Goal: Task Accomplishment & Management: Complete application form

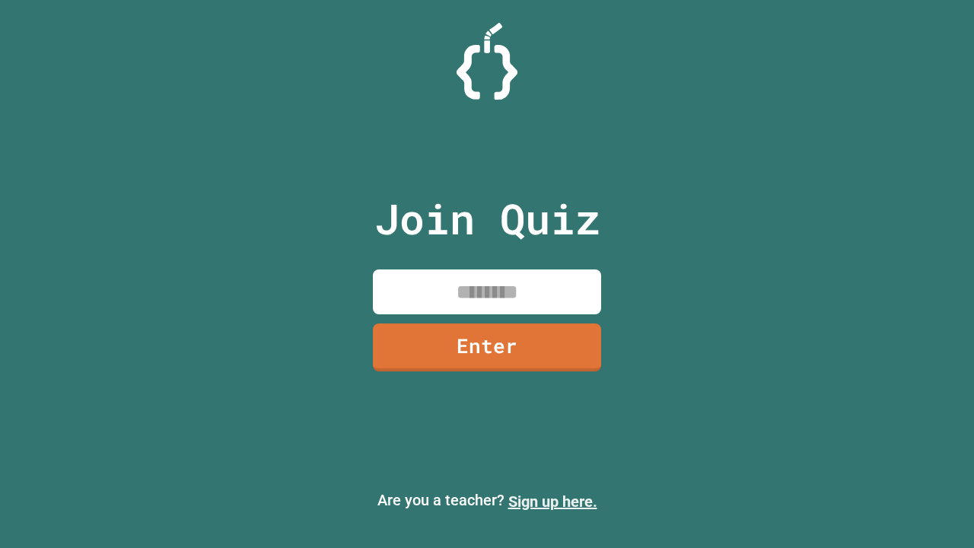
click at [552, 501] on link "Sign up here." at bounding box center [552, 501] width 89 height 18
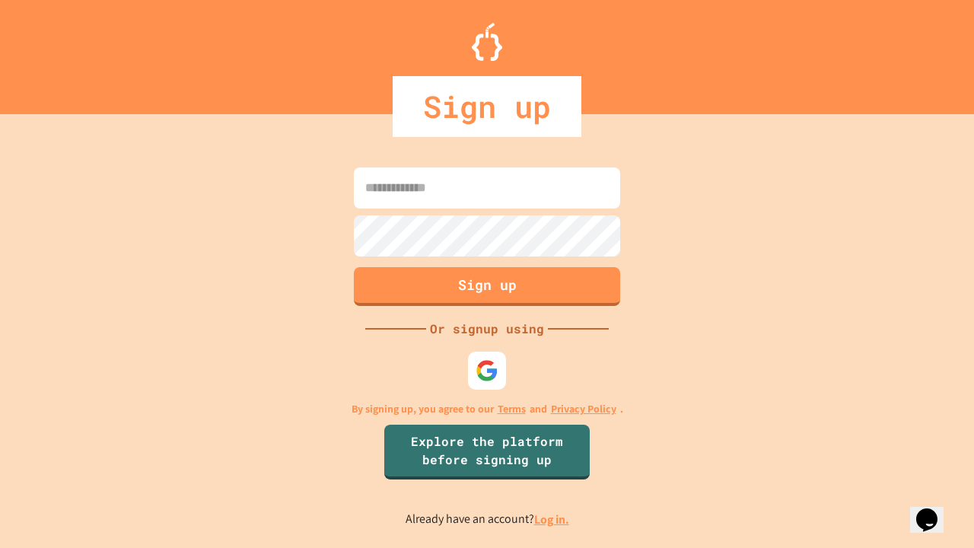
click at [552, 519] on link "Log in." at bounding box center [551, 519] width 35 height 16
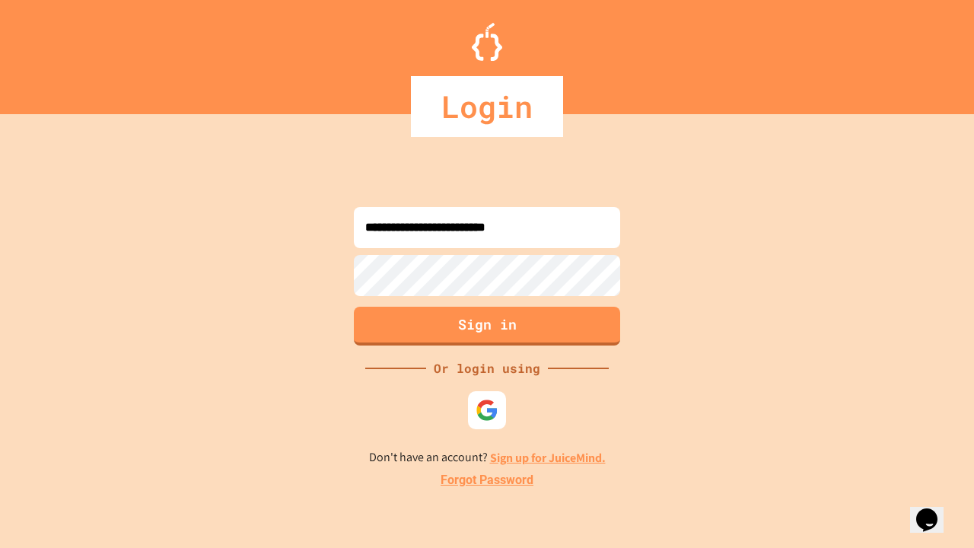
type input "**********"
